Goal: Task Accomplishment & Management: Manage account settings

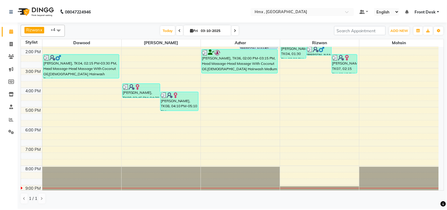
scroll to position [132, 0]
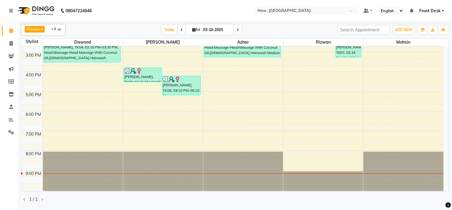
click at [263, 174] on div at bounding box center [243, 170] width 80 height 39
click at [10, 118] on icon at bounding box center [11, 119] width 4 height 4
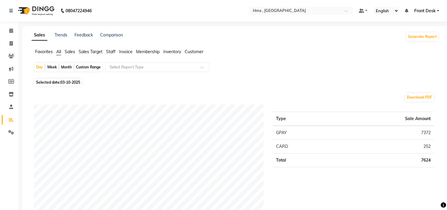
click at [122, 49] on li "Invoice" at bounding box center [125, 52] width 13 height 6
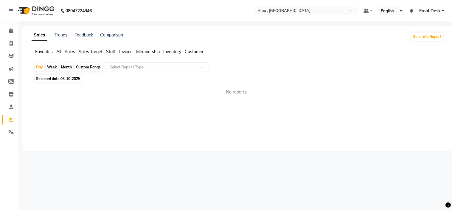
click at [107, 50] on span "Staff" at bounding box center [111, 51] width 10 height 5
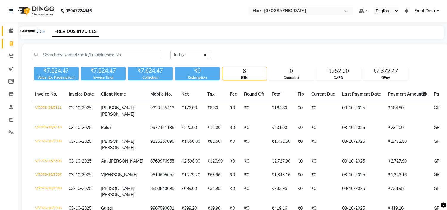
click at [11, 31] on icon at bounding box center [11, 30] width 4 height 4
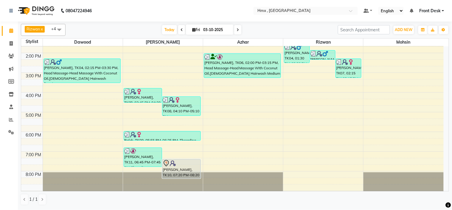
scroll to position [132, 0]
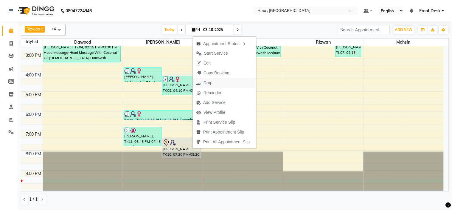
click at [222, 84] on button "Drop" at bounding box center [225, 83] width 64 height 10
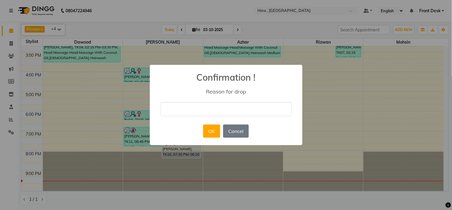
click at [224, 108] on input "text" at bounding box center [226, 109] width 131 height 14
type input "cancel"
click at [218, 128] on button "OK" at bounding box center [211, 130] width 17 height 13
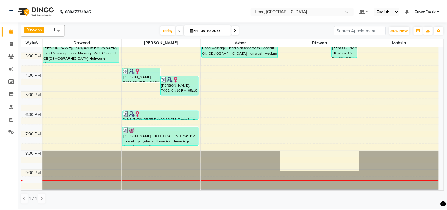
scroll to position [99, 0]
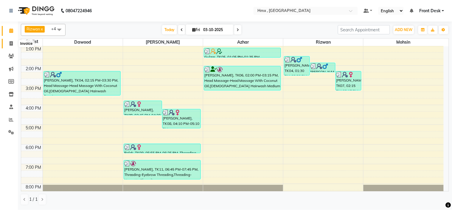
click at [10, 43] on icon at bounding box center [11, 43] width 3 height 4
select select "5711"
select select "service"
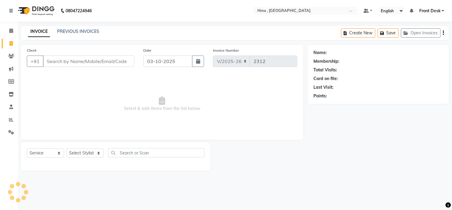
click at [77, 61] on input "Client" at bounding box center [89, 60] width 92 height 11
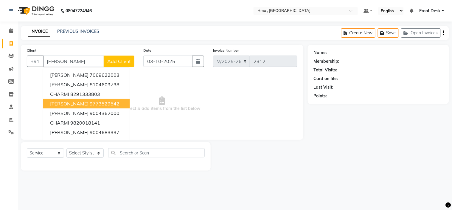
click at [88, 100] on button "[PERSON_NAME] 9773529542" at bounding box center [86, 104] width 87 height 10
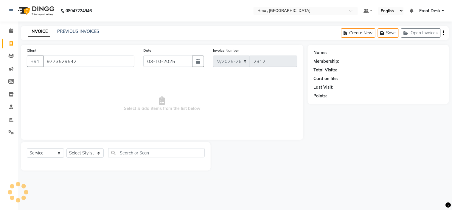
type input "9773529542"
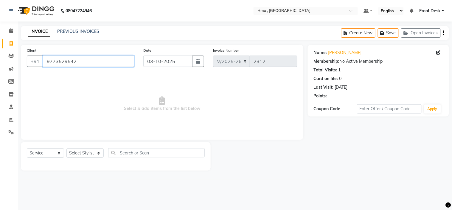
drag, startPoint x: 91, startPoint y: 59, endPoint x: 43, endPoint y: 66, distance: 48.5
click at [43, 66] on input "9773529542" at bounding box center [89, 60] width 92 height 11
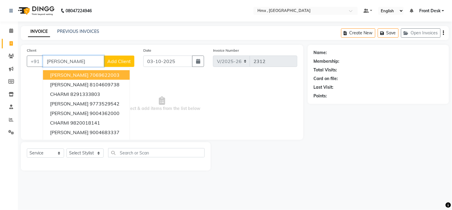
click at [90, 76] on ngb-highlight "7069622003" at bounding box center [105, 75] width 30 height 6
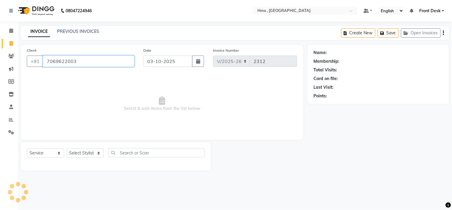
type input "7069622003"
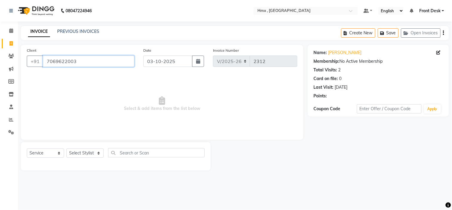
drag, startPoint x: 85, startPoint y: 60, endPoint x: 40, endPoint y: 71, distance: 46.3
click at [40, 71] on div "Client [PHONE_NUMBER]" at bounding box center [80, 59] width 117 height 24
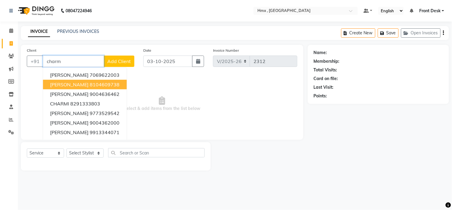
click at [90, 85] on ngb-highlight "8104609738" at bounding box center [105, 84] width 30 height 6
type input "8104609738"
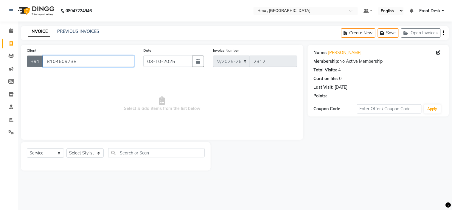
drag, startPoint x: 79, startPoint y: 62, endPoint x: 31, endPoint y: 63, distance: 47.7
click at [31, 63] on div "[PHONE_NUMBER]" at bounding box center [81, 60] width 108 height 11
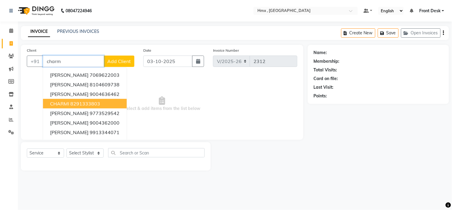
click at [88, 103] on ngb-highlight "8291333803" at bounding box center [85, 103] width 30 height 6
type input "8291333803"
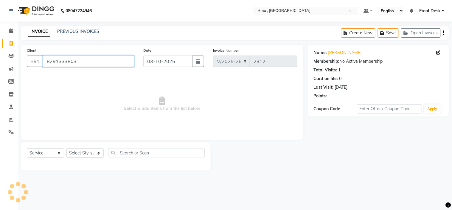
drag, startPoint x: 79, startPoint y: 64, endPoint x: 45, endPoint y: 66, distance: 34.1
click at [45, 66] on input "8291333803" at bounding box center [89, 60] width 92 height 11
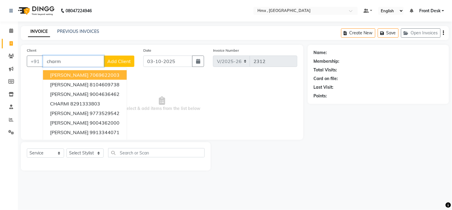
click at [90, 72] on ngb-highlight "7069622003" at bounding box center [105, 75] width 30 height 6
type input "7069622003"
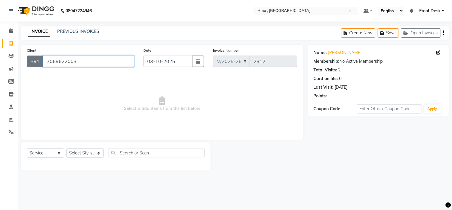
drag, startPoint x: 85, startPoint y: 63, endPoint x: 40, endPoint y: 66, distance: 45.4
click at [40, 66] on div "[PHONE_NUMBER]" at bounding box center [81, 60] width 108 height 11
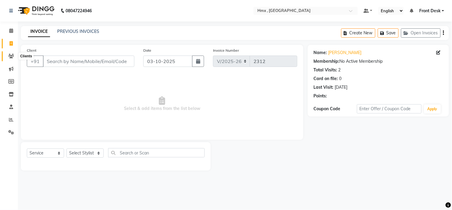
click at [8, 55] on icon at bounding box center [11, 56] width 6 height 4
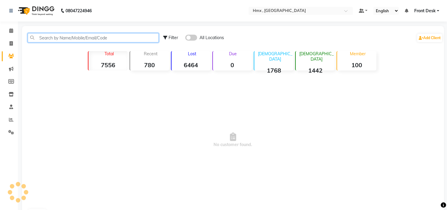
click at [76, 39] on input "text" at bounding box center [93, 37] width 131 height 9
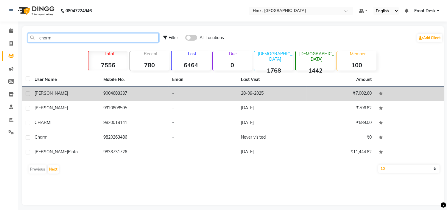
type input "charm"
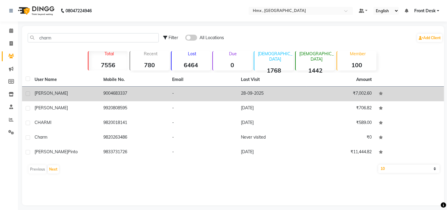
drag, startPoint x: 105, startPoint y: 92, endPoint x: 136, endPoint y: 92, distance: 31.0
click at [136, 92] on td "9004683337" at bounding box center [134, 93] width 69 height 15
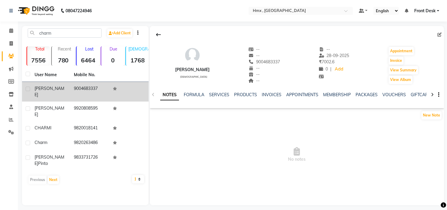
drag, startPoint x: 71, startPoint y: 88, endPoint x: 100, endPoint y: 94, distance: 29.6
click at [100, 94] on td "9004683337" at bounding box center [89, 92] width 39 height 20
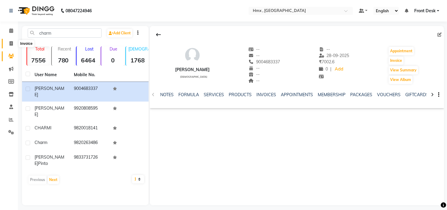
click at [11, 44] on icon at bounding box center [11, 43] width 3 height 4
select select "5711"
select select "service"
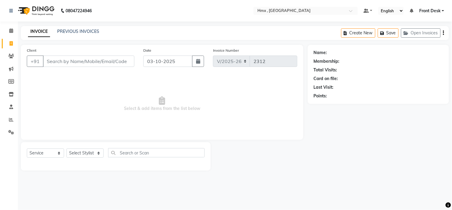
click at [81, 61] on input "Client" at bounding box center [89, 60] width 92 height 11
type input "9004683337"
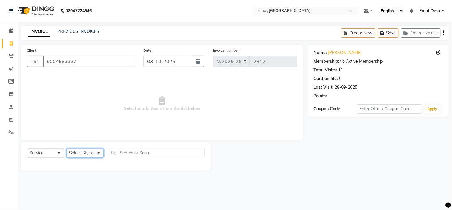
click at [82, 151] on select "Select Stylist [PERSON_NAME] [PERSON_NAME] Front Desk Kaikasha [PERSON_NAME] [P…" at bounding box center [84, 152] width 37 height 9
select select "39112"
click at [66, 148] on select "Select Stylist [PERSON_NAME] [PERSON_NAME] Front Desk Kaikasha [PERSON_NAME] [P…" at bounding box center [84, 152] width 37 height 9
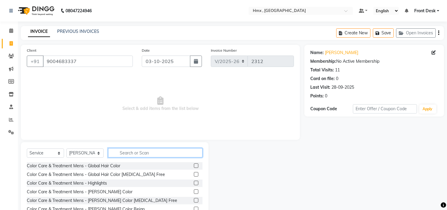
click at [128, 153] on input "text" at bounding box center [155, 152] width 94 height 9
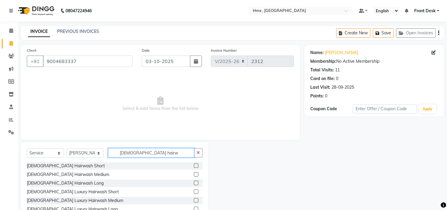
type input "[DEMOGRAPHIC_DATA] hairw"
click at [194, 181] on label at bounding box center [196, 182] width 4 height 4
click at [194, 181] on input "checkbox" at bounding box center [196, 183] width 4 height 4
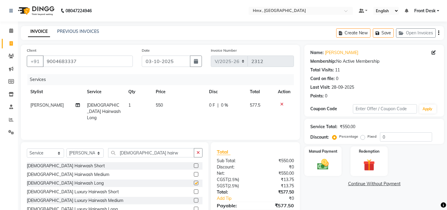
checkbox input "false"
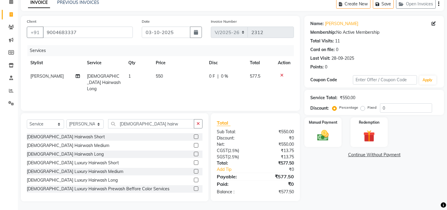
click at [343, 139] on div "Manual Payment Redemption" at bounding box center [374, 132] width 149 height 30
click at [334, 134] on div "Manual Payment" at bounding box center [323, 132] width 39 height 30
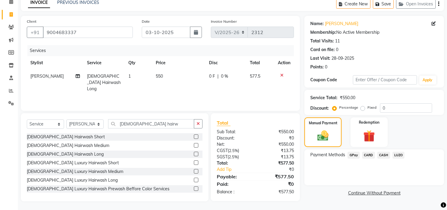
click at [357, 155] on span "GPay" at bounding box center [354, 154] width 12 height 7
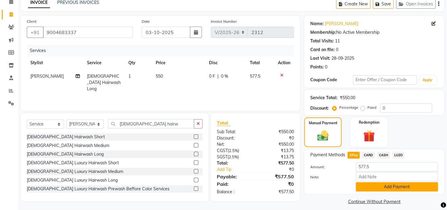
click at [375, 188] on button "Add Payment" at bounding box center [397, 186] width 82 height 9
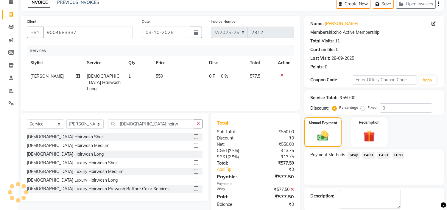
scroll to position [58, 0]
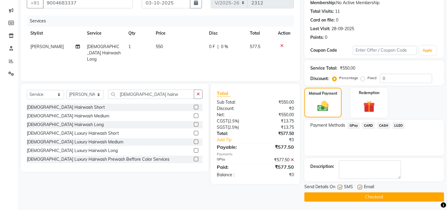
click at [347, 193] on button "Checkout" at bounding box center [375, 196] width 140 height 9
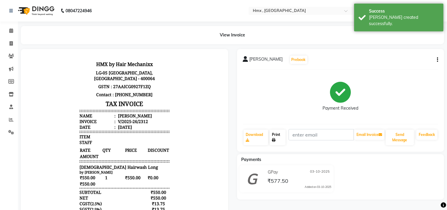
click at [277, 140] on link "Print" at bounding box center [278, 136] width 16 height 15
click at [11, 31] on icon at bounding box center [11, 30] width 4 height 4
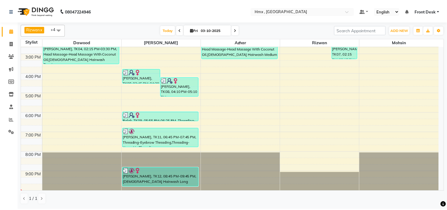
scroll to position [132, 0]
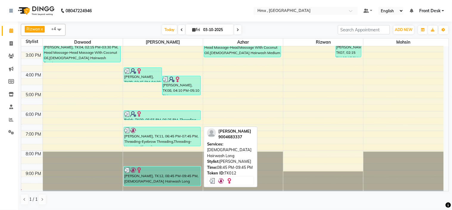
click at [138, 177] on div "[PERSON_NAME], TK12, 08:45 PM-09:45 PM, [DEMOGRAPHIC_DATA] Hairwash Long" at bounding box center [162, 176] width 77 height 19
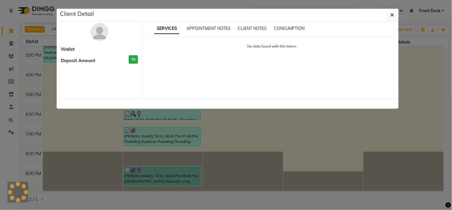
select select "3"
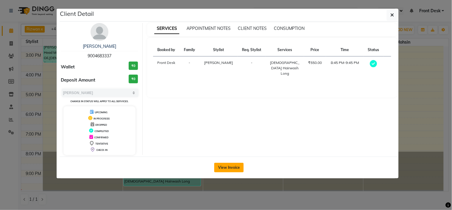
click at [228, 165] on button "View Invoice" at bounding box center [229, 167] width 30 height 10
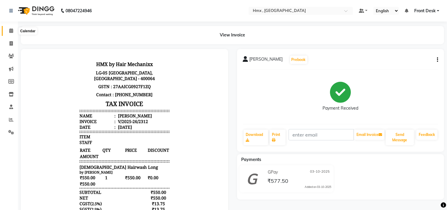
click at [10, 29] on icon at bounding box center [11, 30] width 4 height 4
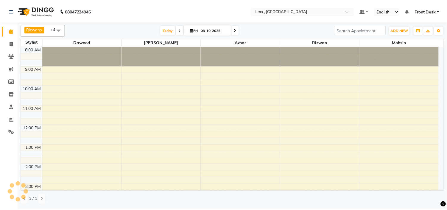
scroll to position [120, 0]
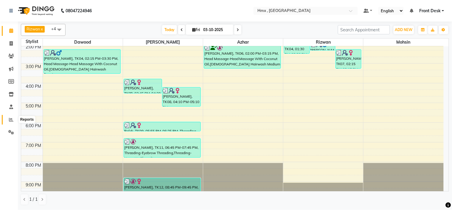
click at [8, 116] on span at bounding box center [11, 119] width 10 height 7
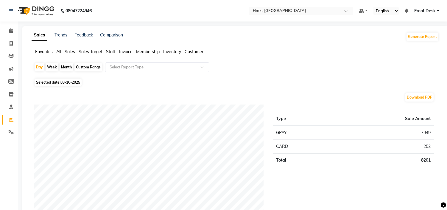
click at [115, 51] on span "Staff" at bounding box center [111, 51] width 10 height 5
